Goal: Task Accomplishment & Management: Use online tool/utility

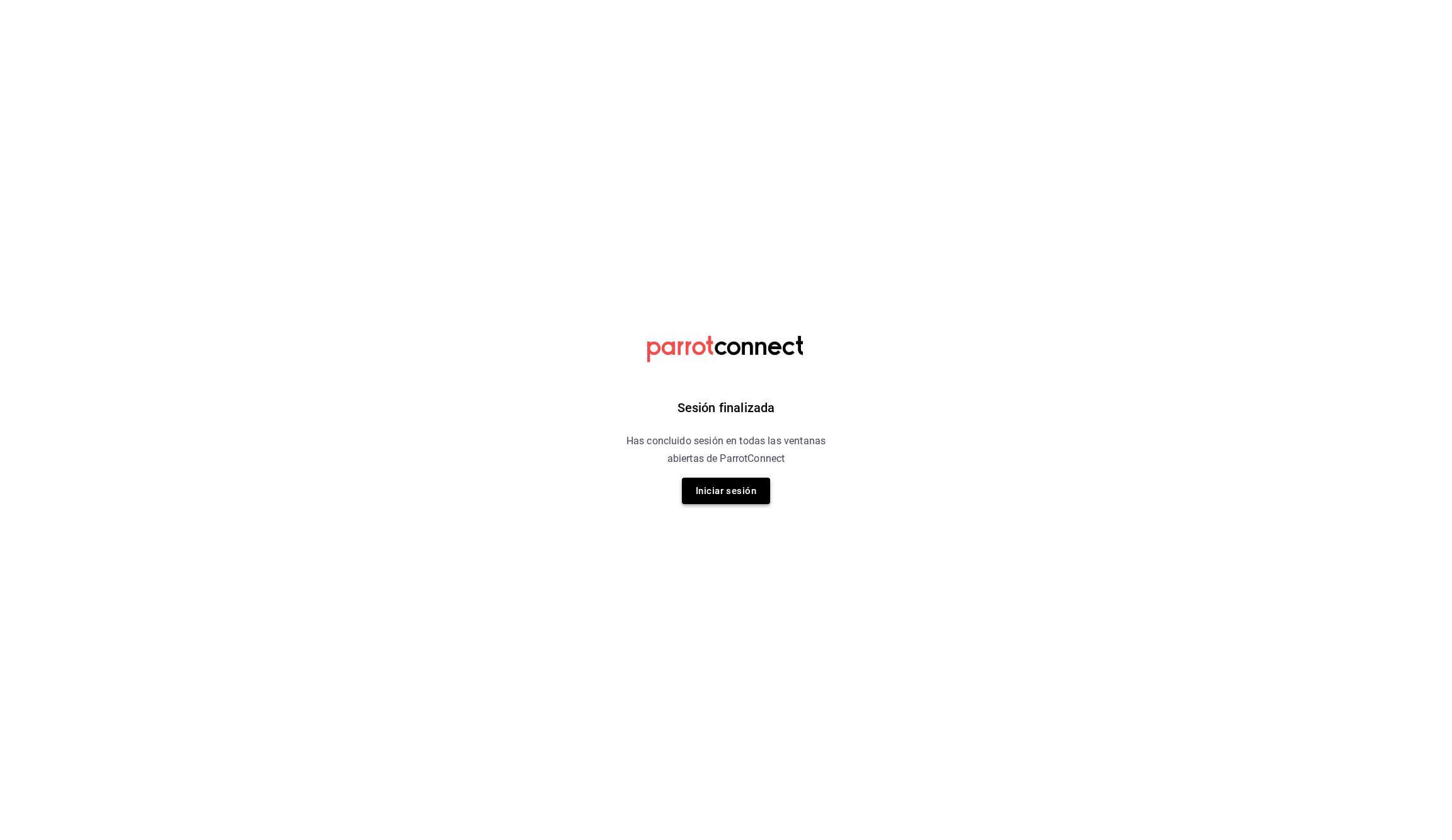
click at [738, 492] on button "Iniciar sesión" at bounding box center [726, 491] width 88 height 26
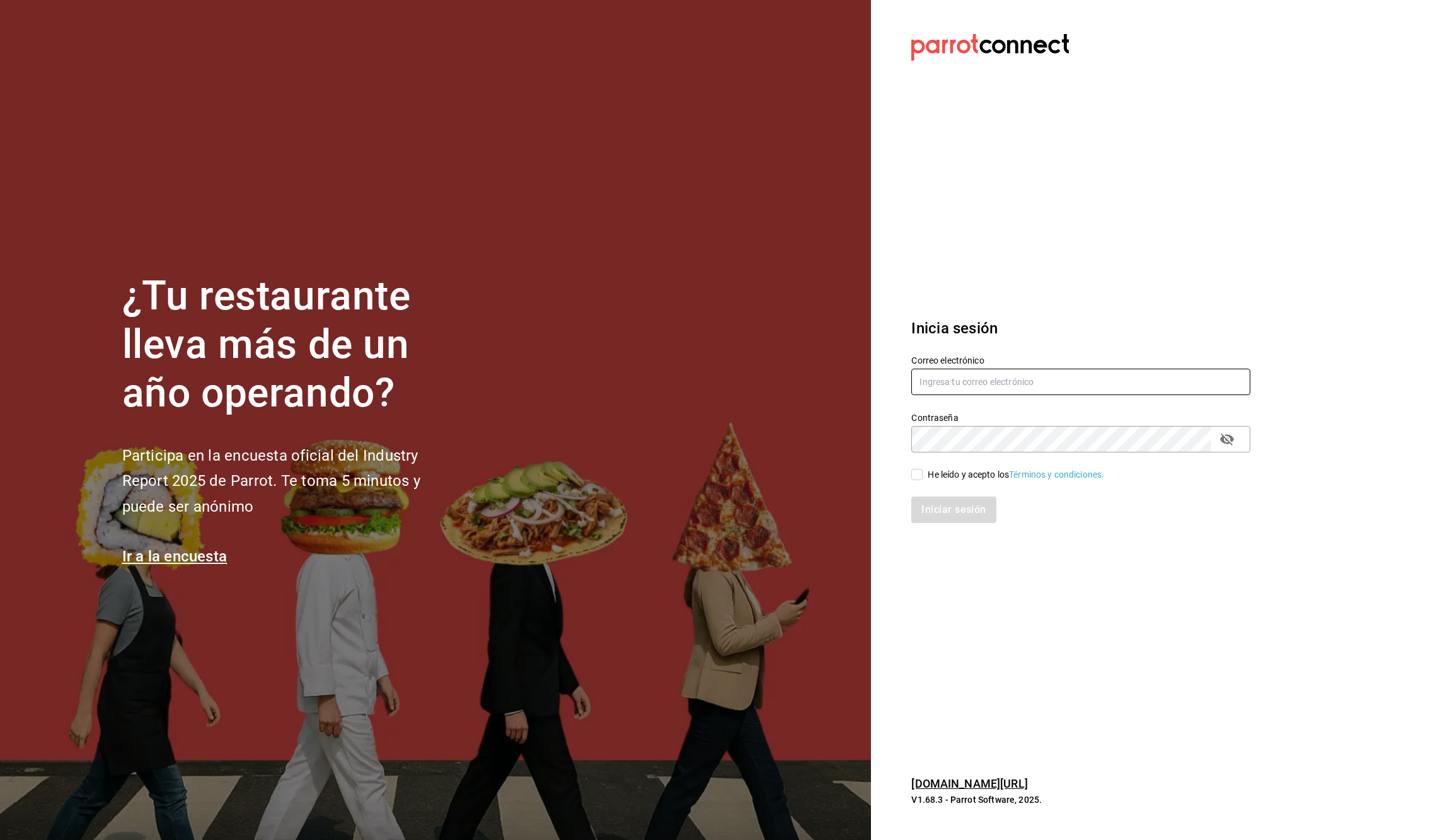
type input "[EMAIL_ADDRESS][DOMAIN_NAME]"
drag, startPoint x: 923, startPoint y: 474, endPoint x: 927, endPoint y: 480, distance: 7.2
click at [923, 474] on input "He leído y acepto los Términos y condiciones." at bounding box center [917, 475] width 11 height 11
checkbox input "true"
click at [943, 506] on button "Iniciar sesión" at bounding box center [954, 510] width 86 height 26
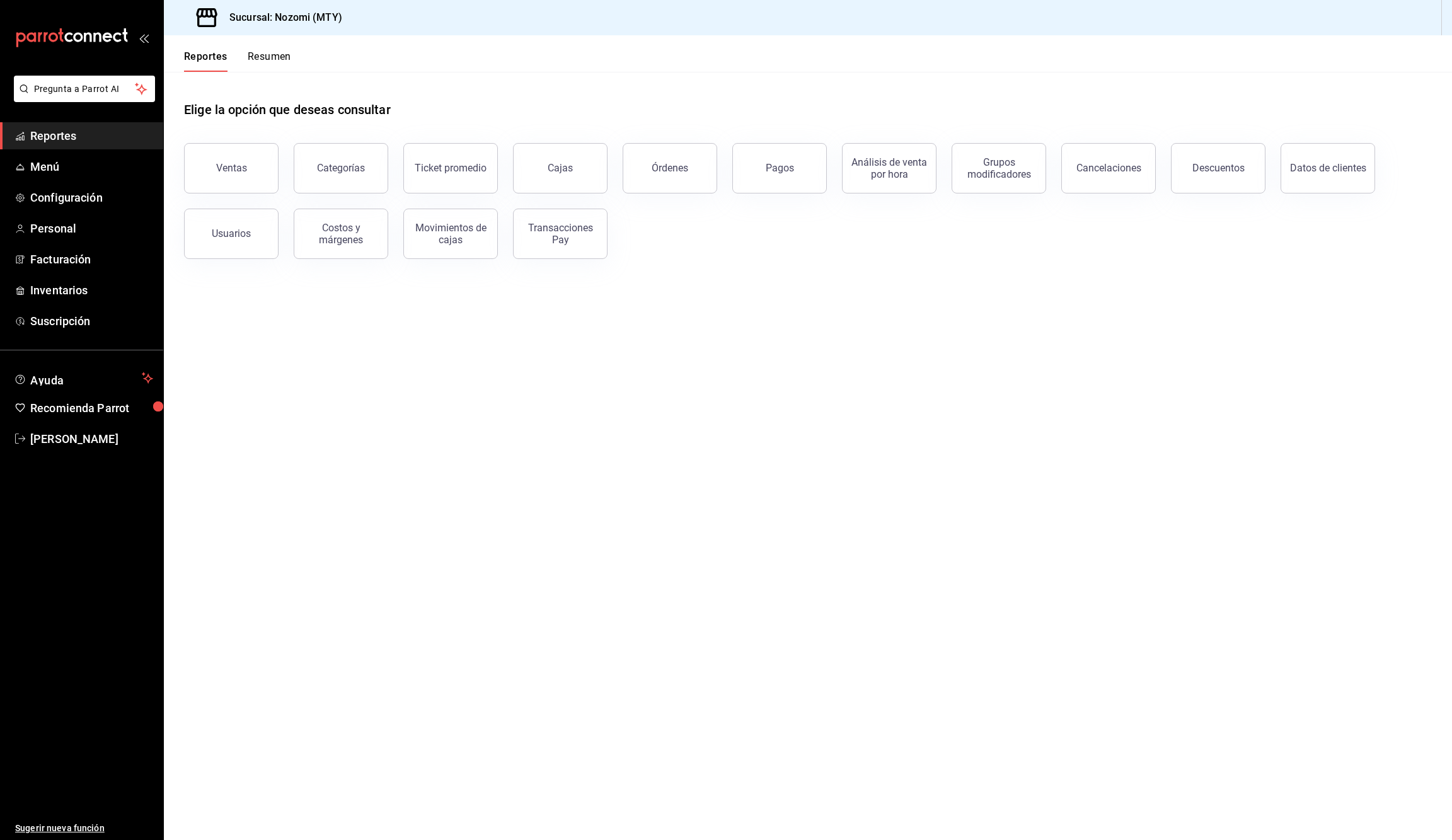
click at [226, 182] on button "Ventas" at bounding box center [232, 168] width 95 height 51
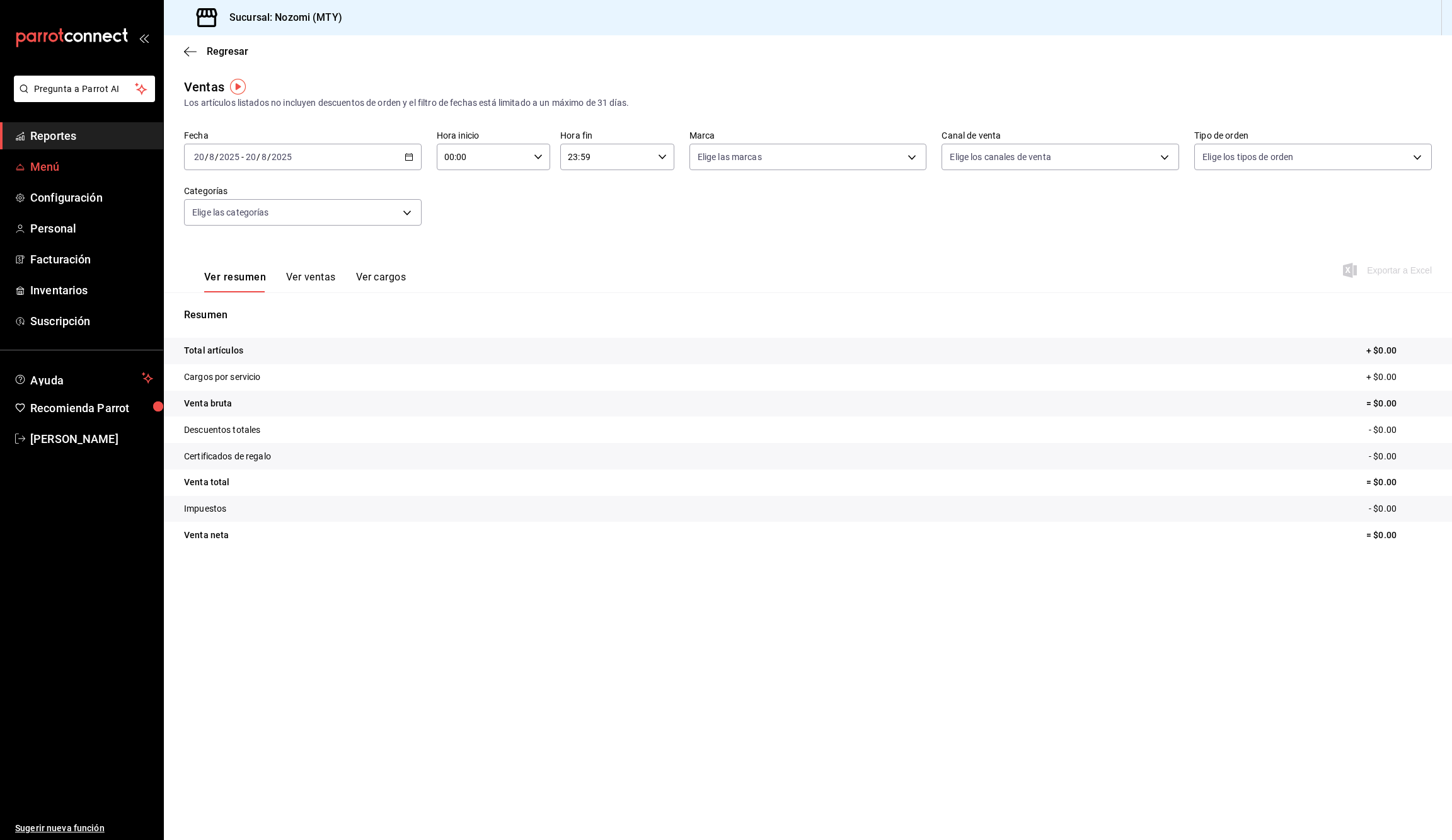
click at [93, 169] on span "Menú" at bounding box center [91, 166] width 123 height 17
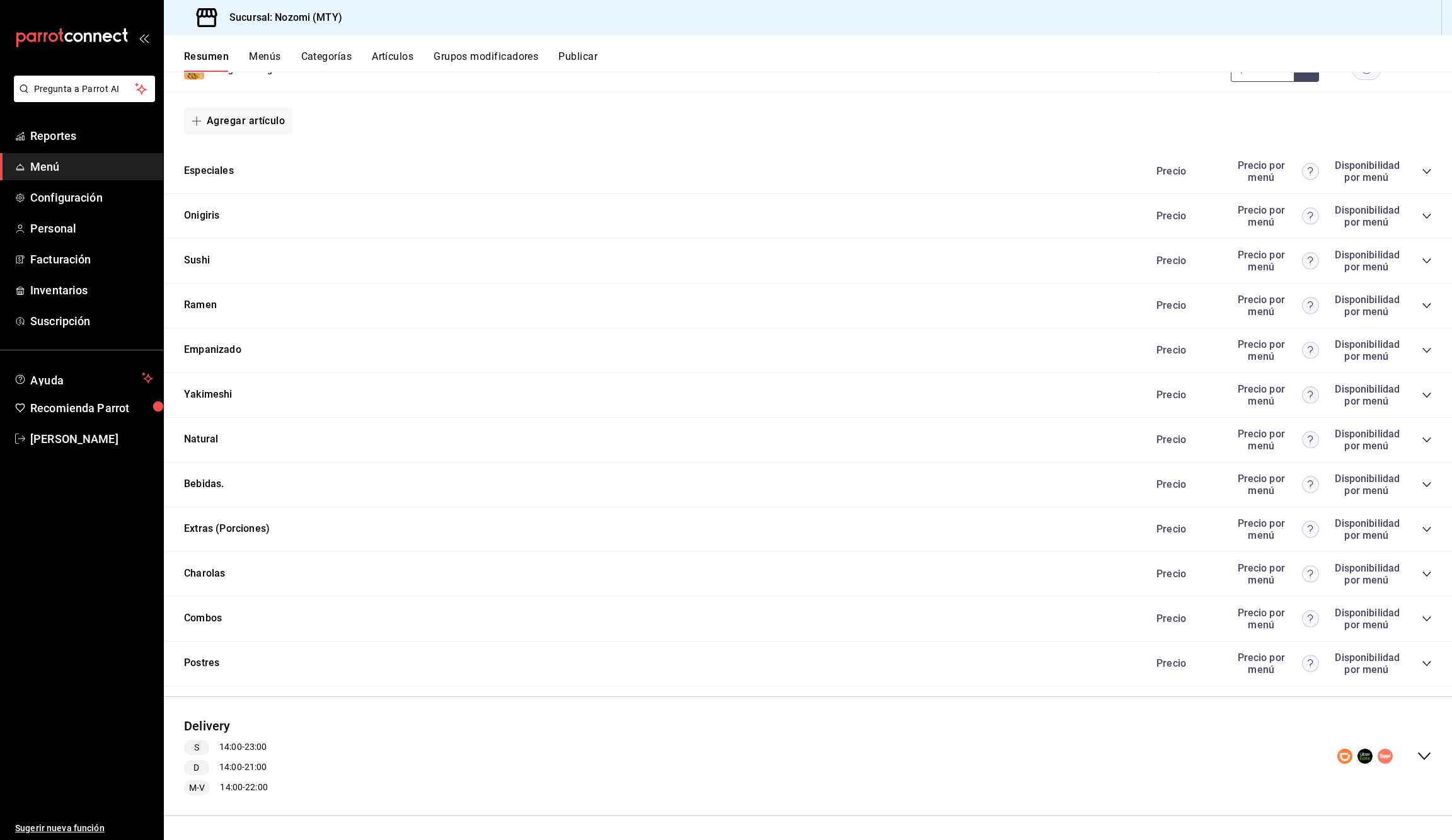
scroll to position [752, 0]
click at [281, 58] on div "Resumen Menús Categorías Artículos Grupos modificadores Publicar" at bounding box center [818, 61] width 1268 height 21
click at [271, 61] on button "Menús" at bounding box center [264, 61] width 32 height 21
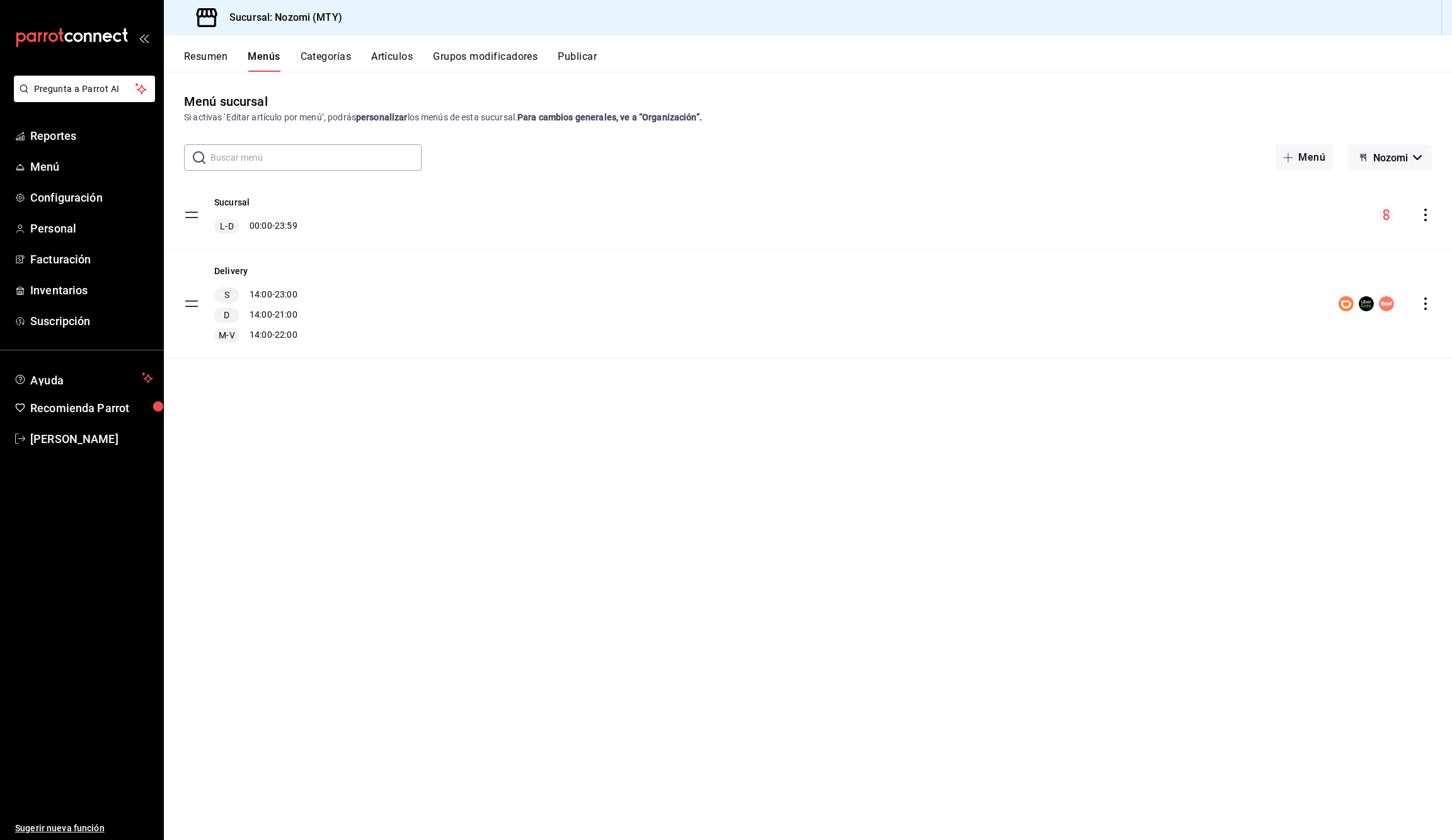
click at [342, 64] on button "Categorías" at bounding box center [325, 61] width 51 height 21
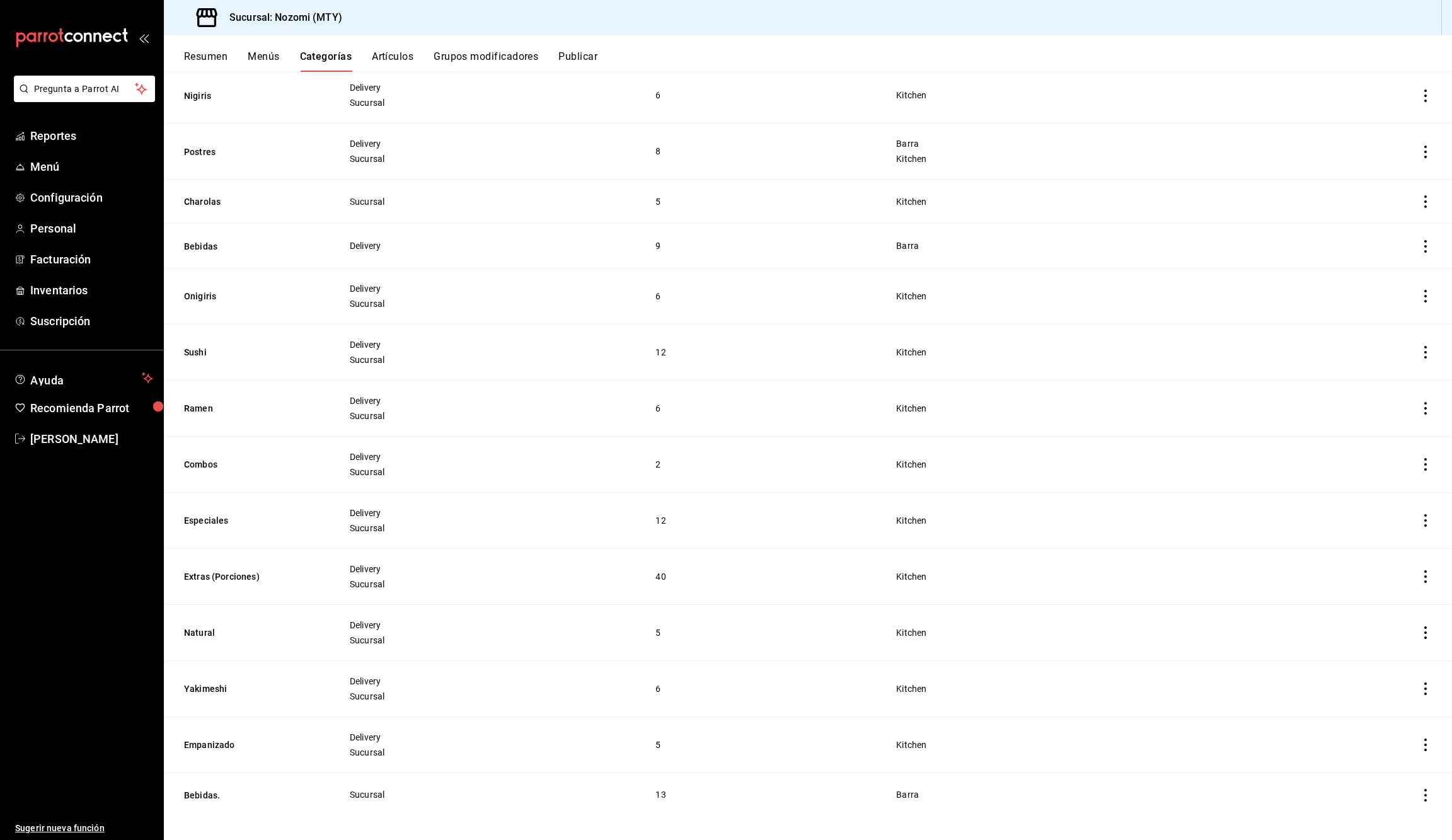
scroll to position [187, 0]
click at [397, 53] on button "Artículos" at bounding box center [392, 61] width 42 height 21
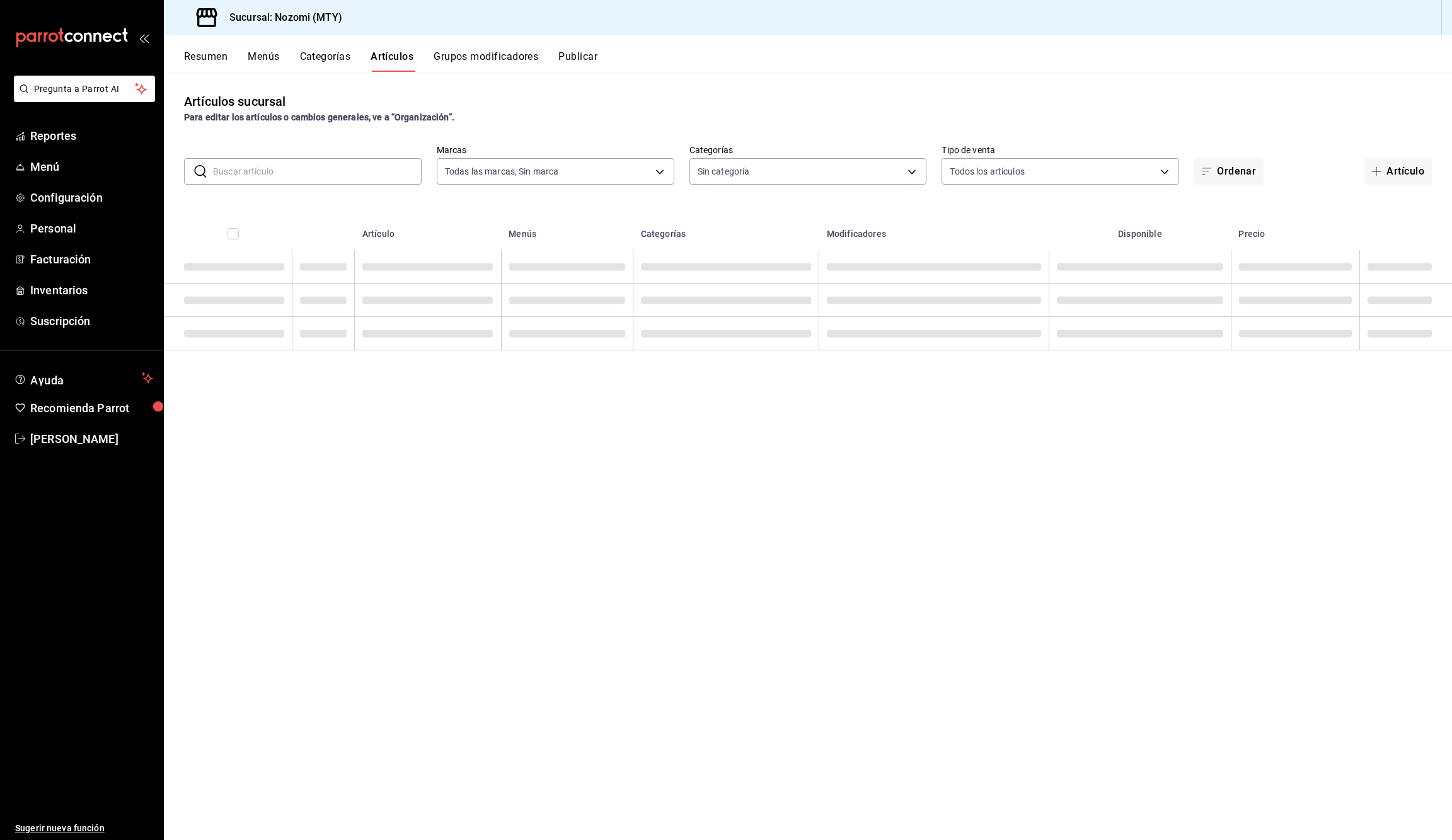
type input "183a9f65-48e3-4c73-b175-5f108c856ab5"
type input "785eb0a1-42cc-43b9-adf6-bf23d2757a1a,8b702673-c743-4367-bbbe-424575362c79,5005c…"
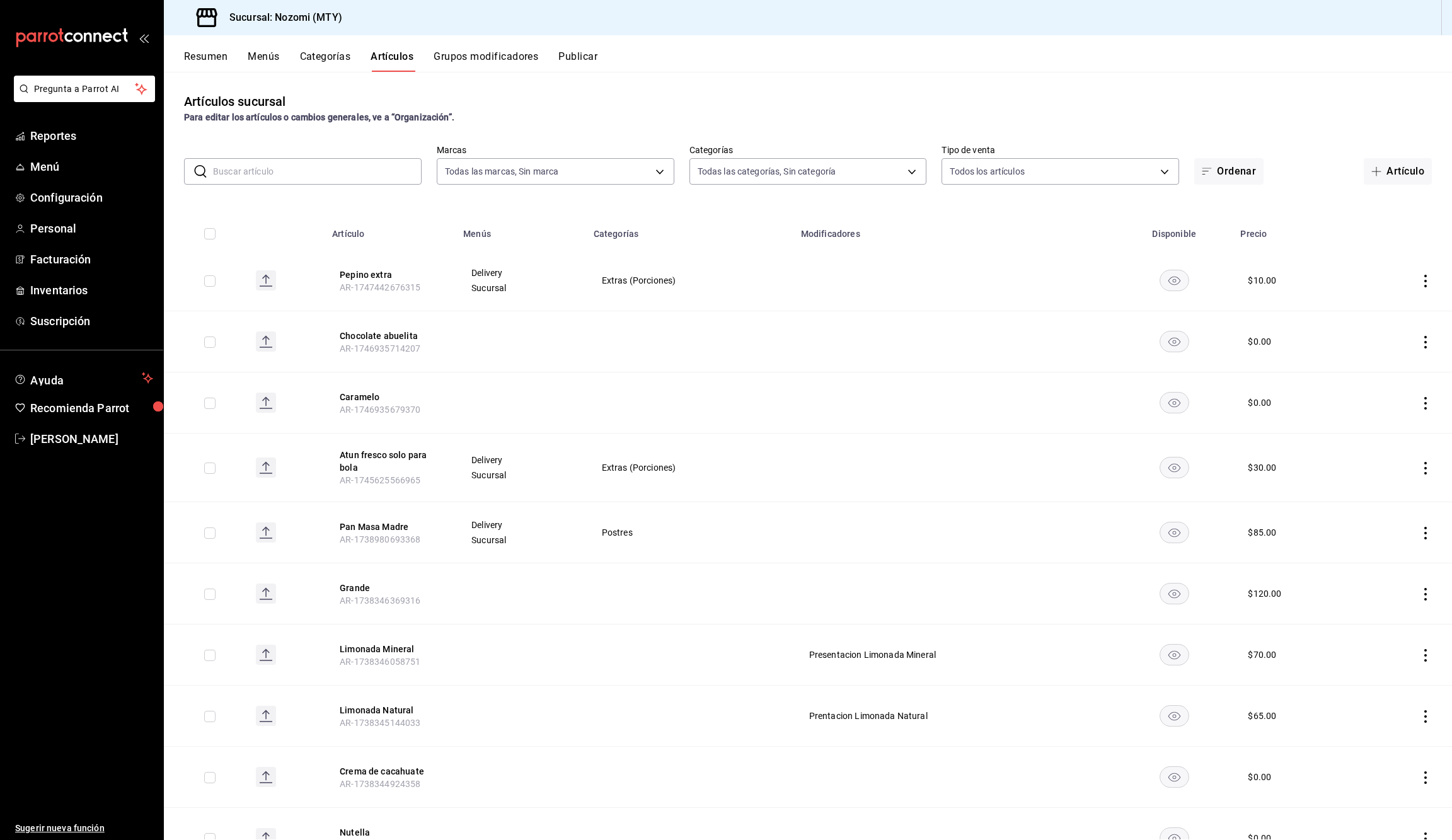
click at [313, 55] on button "Categorías" at bounding box center [325, 61] width 51 height 21
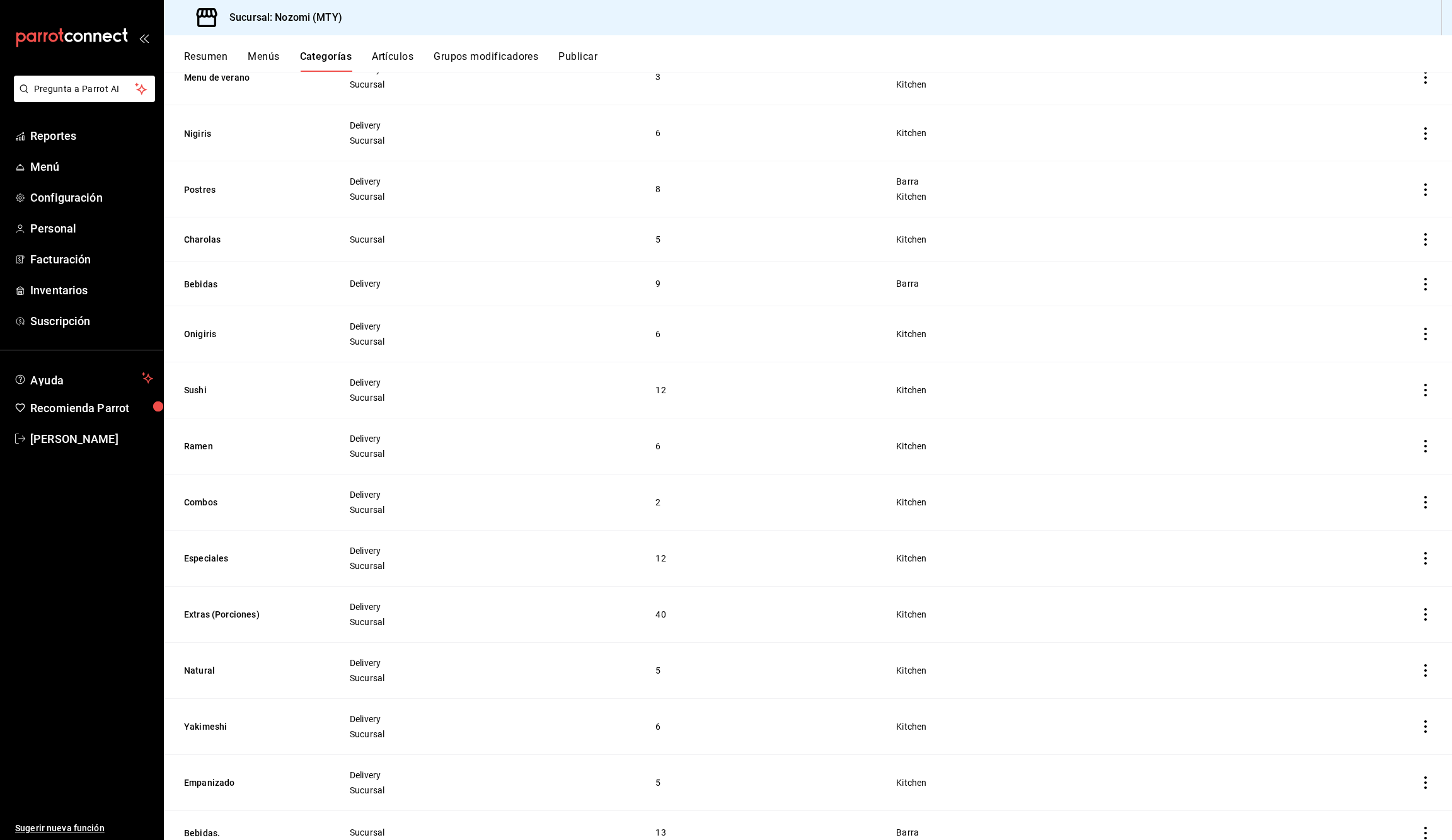
scroll to position [143, 0]
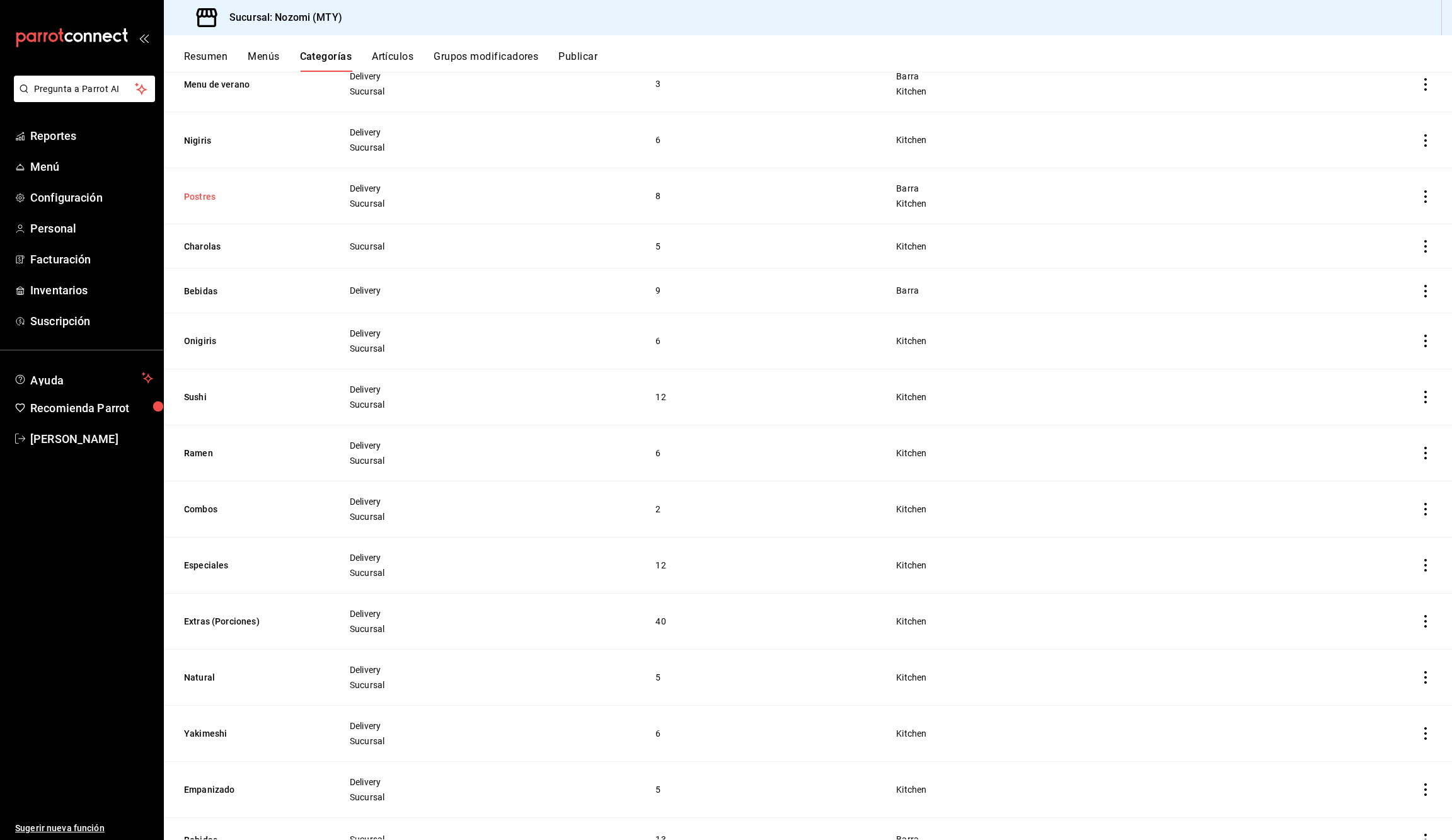
click at [198, 190] on button "Postres" at bounding box center [247, 196] width 126 height 12
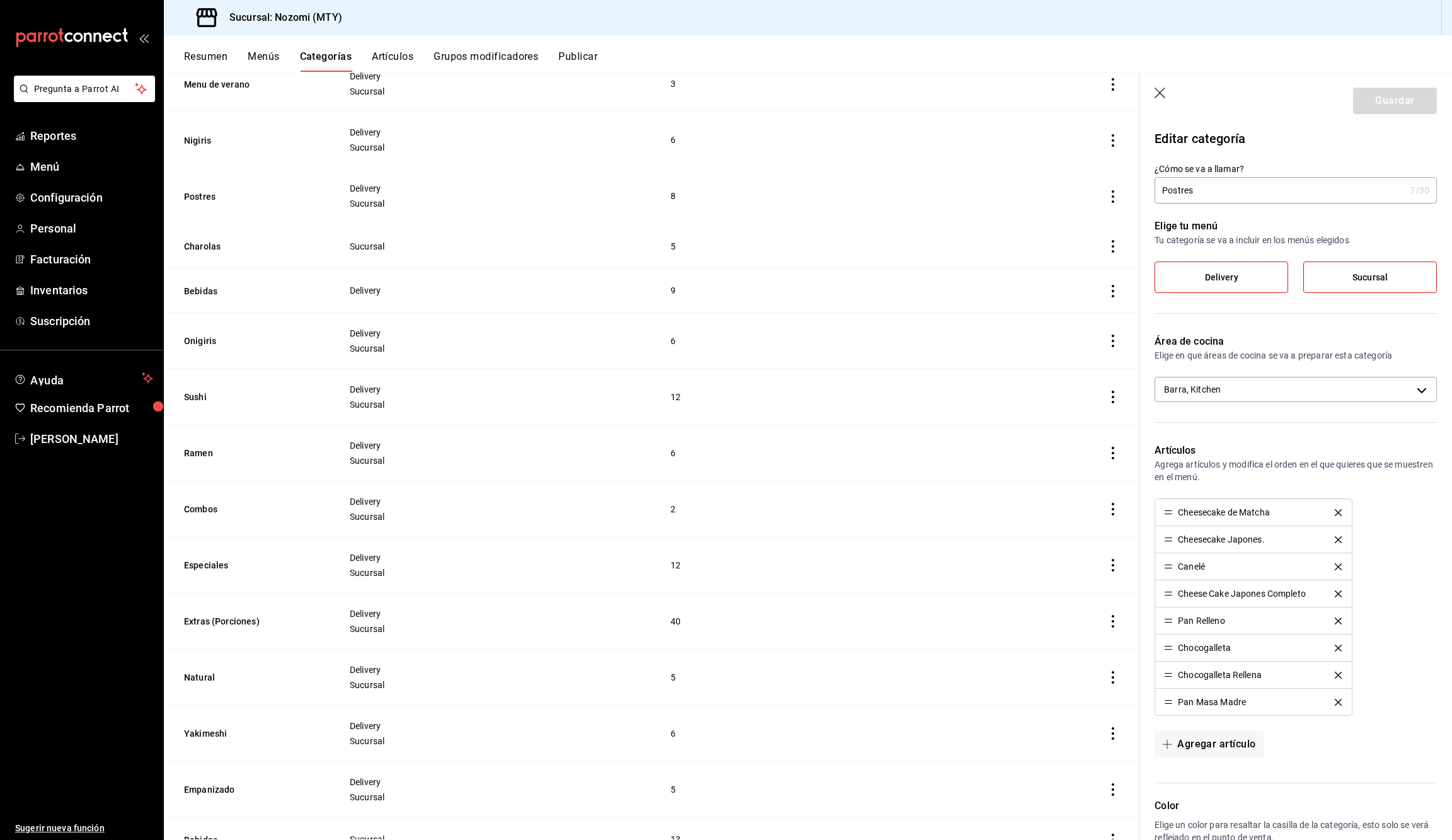
click at [406, 61] on button "Artículos" at bounding box center [392, 61] width 42 height 21
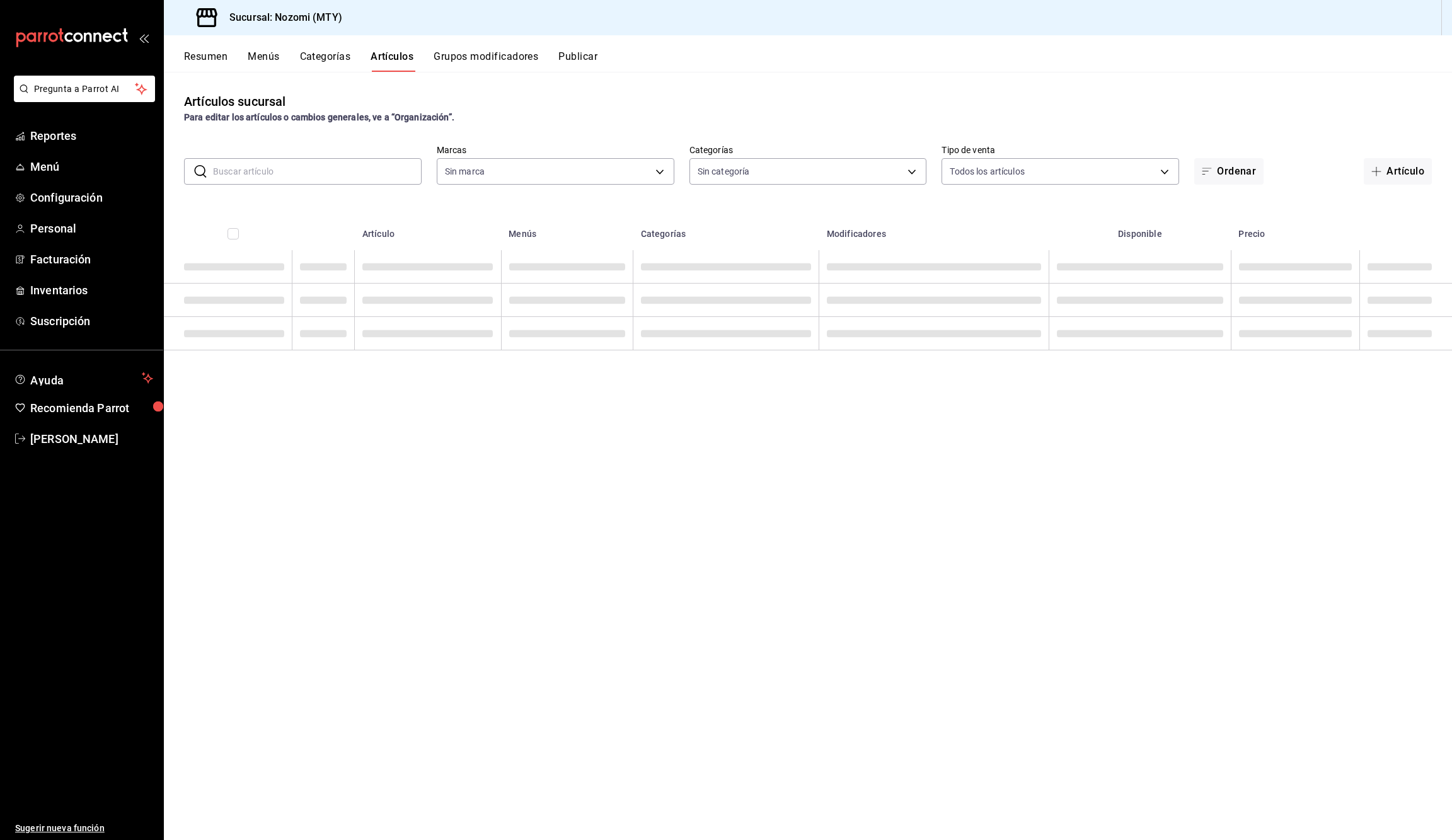
type input "183a9f65-48e3-4c73-b175-5f108c856ab5"
type input "785eb0a1-42cc-43b9-adf6-bf23d2757a1a,8b702673-c743-4367-bbbe-424575362c79,5005c…"
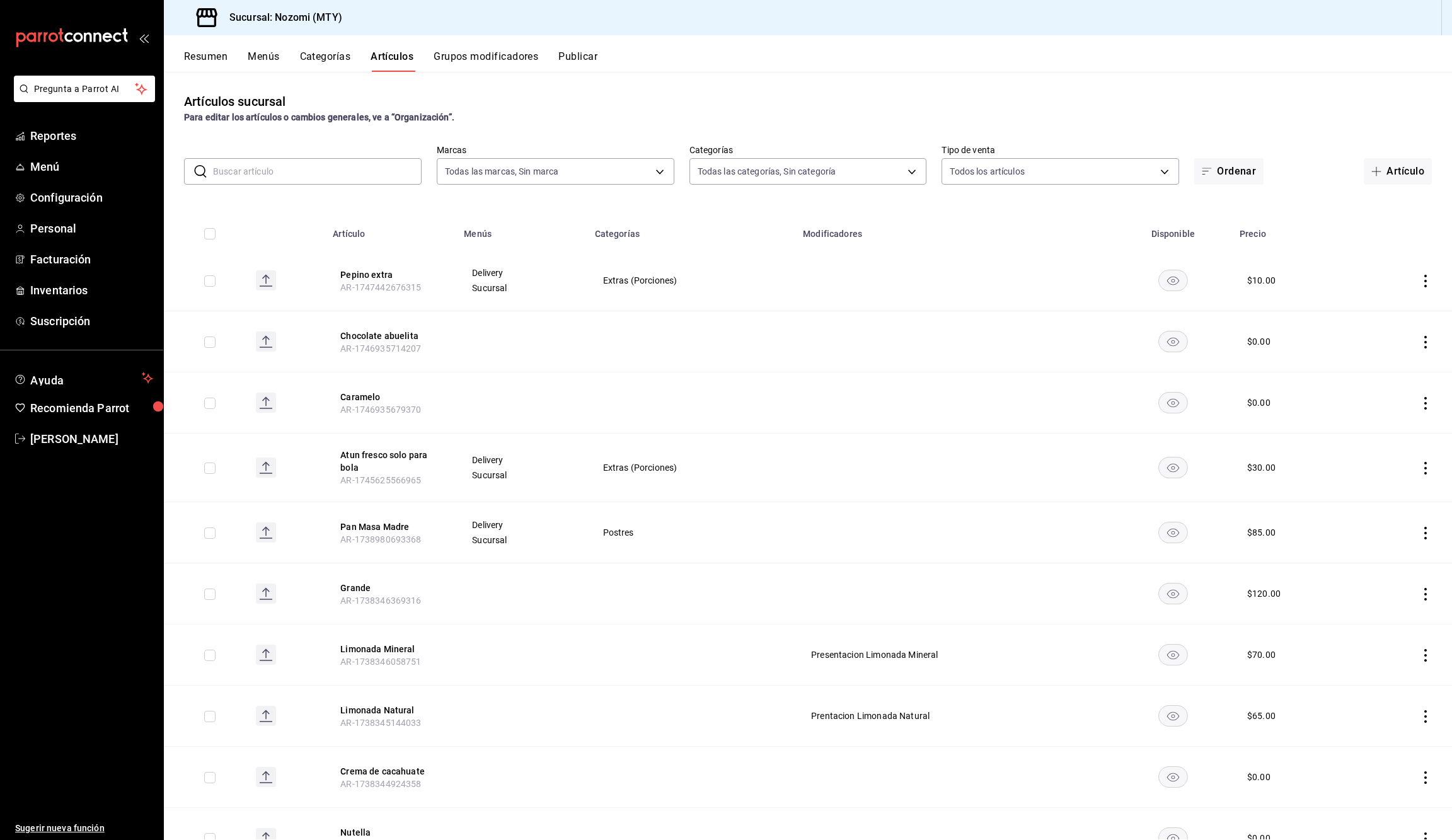
click at [303, 175] on input "text" at bounding box center [317, 171] width 209 height 25
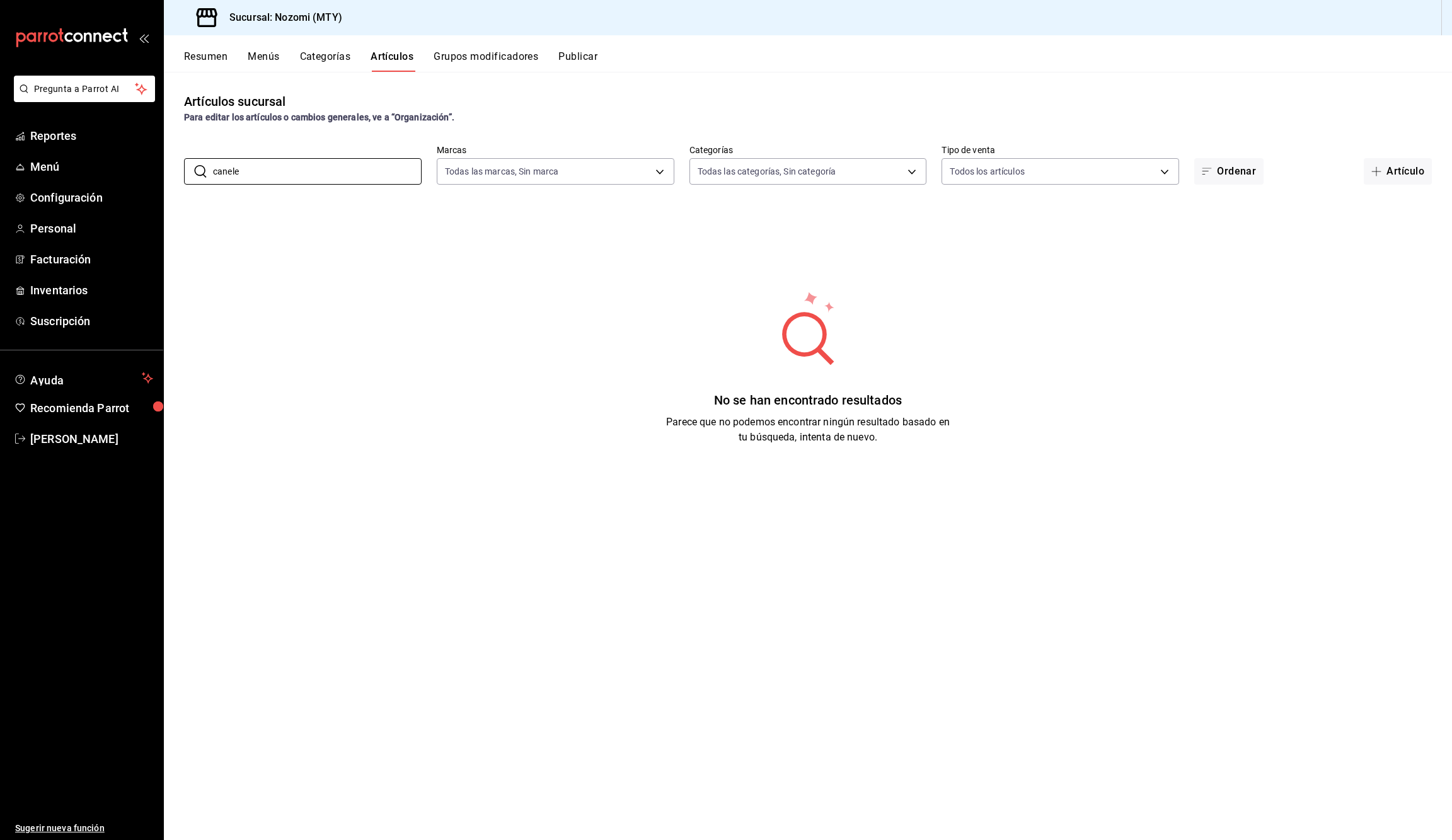
type input "canel"
